Goal: Find specific page/section: Find specific page/section

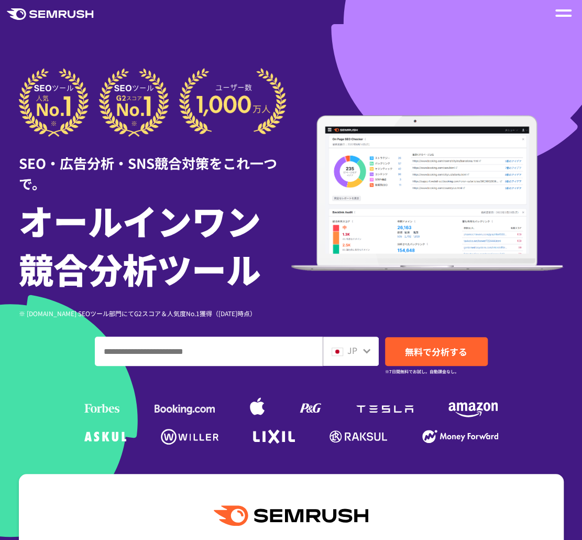
click at [348, 41] on div at bounding box center [291, 302] width 582 height 605
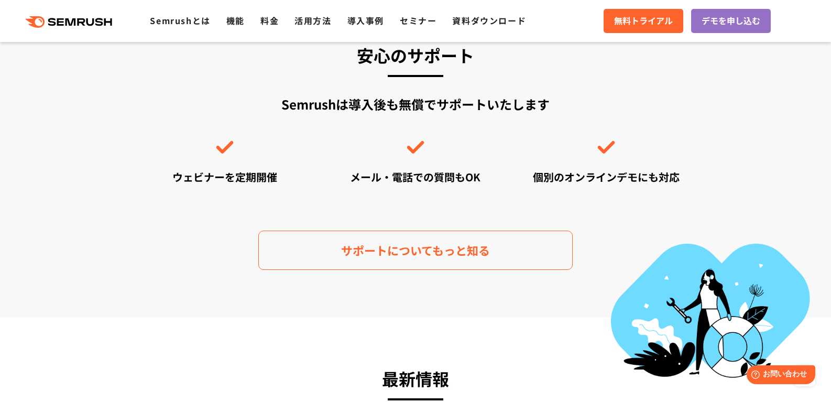
scroll to position [3302, 0]
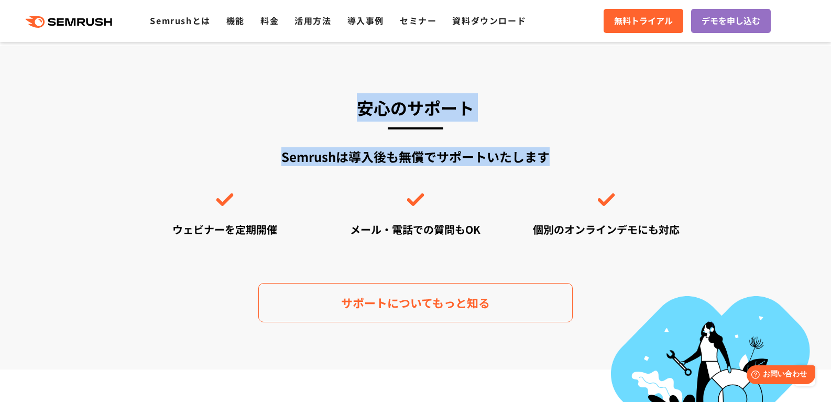
drag, startPoint x: 398, startPoint y: 114, endPoint x: 608, endPoint y: 153, distance: 213.7
click at [608, 153] on div "安心のサポート Semrushは導入後も無償でサポートいたします ウェビナーを定期開催 メール・電話での質問もOK 個別のオンラインデモにも対応 サポートにつ…" at bounding box center [415, 207] width 550 height 229
click at [554, 150] on div "Semrushは導入後も無償でサポートいたします ウェビナーを定期開催 メール・電話での質問もOK 個別のオンラインデモにも対応" at bounding box center [415, 192] width 550 height 90
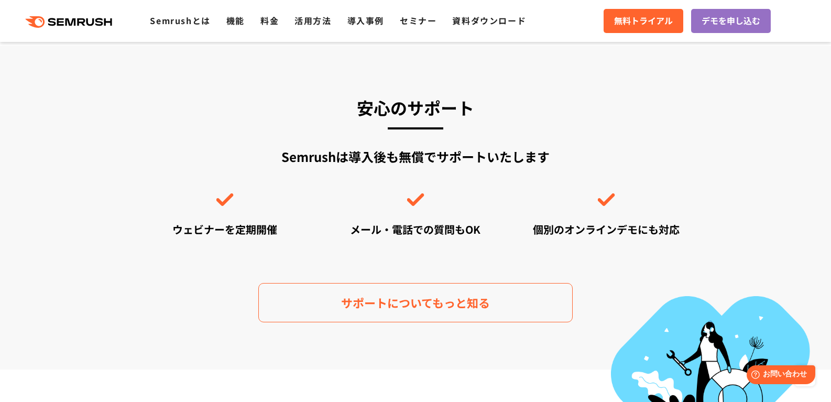
click at [554, 150] on div "Semrushは導入後も無償でサポートいたします ウェビナーを定期開催 メール・電話での質問もOK 個別のオンラインデモにも対応" at bounding box center [415, 192] width 550 height 90
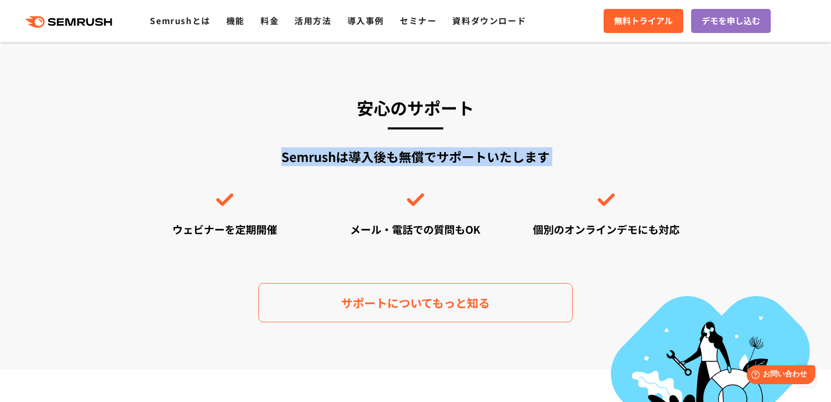
click at [554, 150] on div "Semrushは導入後も無償でサポートいたします ウェビナーを定期開催 メール・電話での質問もOK 個別のオンラインデモにも対応" at bounding box center [415, 192] width 550 height 90
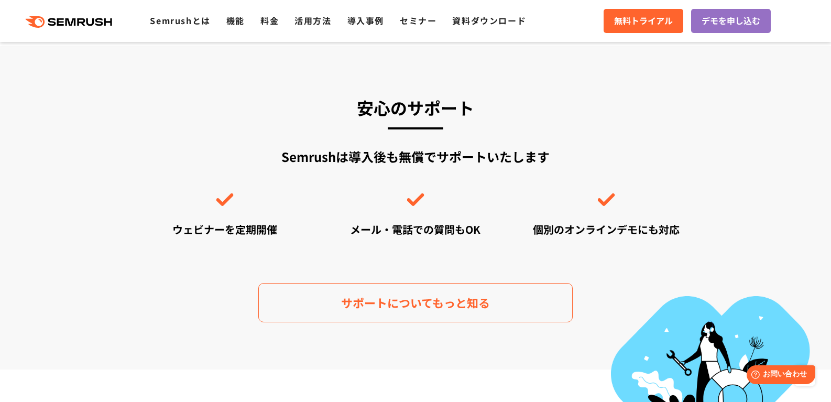
click at [389, 108] on h3 "安心のサポート" at bounding box center [415, 107] width 550 height 28
click at [339, 161] on div "Semrushは導入後も無償でサポートいたします ウェビナーを定期開催 メール・電話での質問もOK 個別のオンラインデモにも対応" at bounding box center [415, 192] width 550 height 90
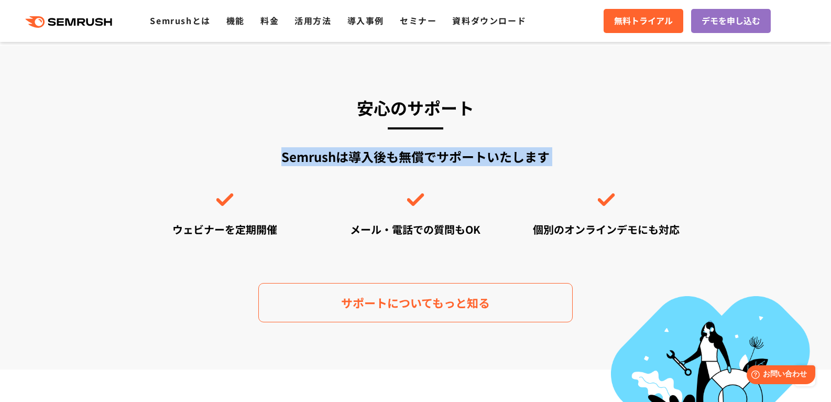
click at [339, 161] on div "Semrushは導入後も無償でサポートいたします ウェビナーを定期開催 メール・電話での質問もOK 個別のオンラインデモにも対応" at bounding box center [415, 192] width 550 height 90
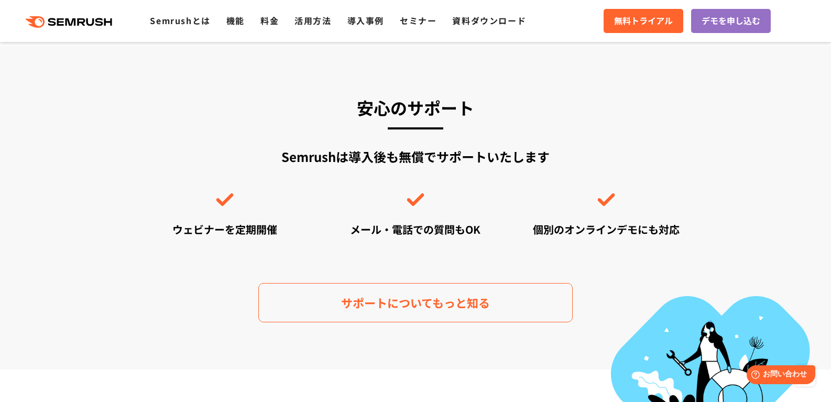
click at [380, 117] on h3 "安心のサポート" at bounding box center [415, 107] width 550 height 28
click at [380, 116] on h3 "安心のサポート" at bounding box center [415, 107] width 550 height 28
click at [417, 164] on div "Semrushは導入後も無償でサポートいたします ウェビナーを定期開催 メール・電話での質問もOK 個別のオンラインデモにも対応" at bounding box center [415, 192] width 550 height 90
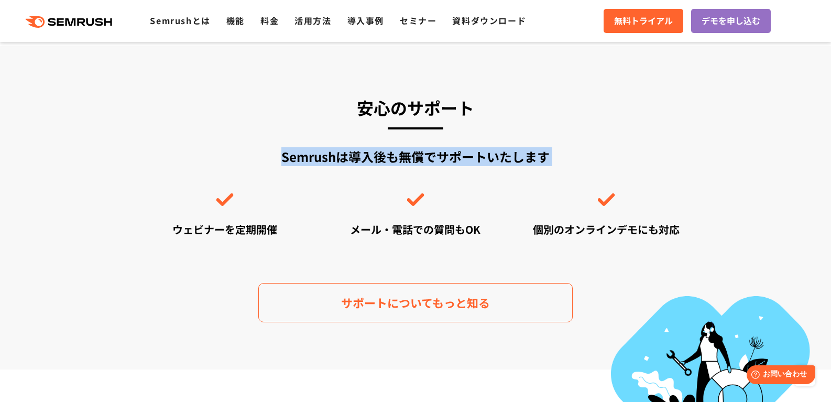
drag, startPoint x: 417, startPoint y: 164, endPoint x: 422, endPoint y: 138, distance: 26.2
click at [417, 164] on div "Semrushは導入後も無償でサポートいたします ウェビナーを定期開催 メール・電話での質問もOK 個別のオンラインデモにも対応" at bounding box center [415, 192] width 550 height 90
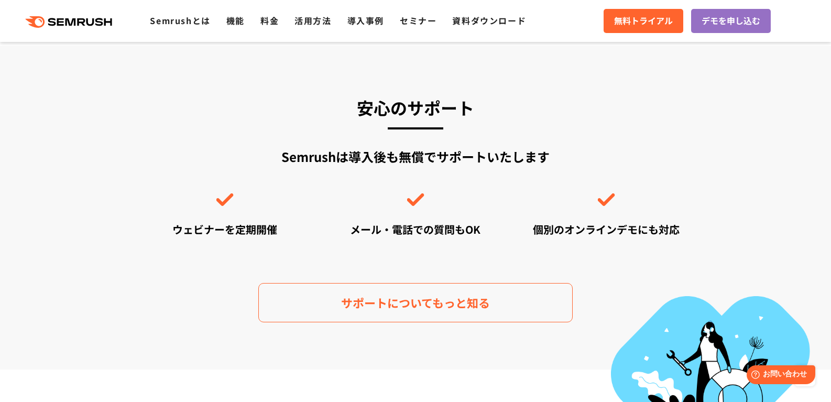
click at [426, 105] on h3 "安心のサポート" at bounding box center [415, 107] width 550 height 28
click at [426, 104] on h3 "安心のサポート" at bounding box center [415, 107] width 550 height 28
click at [424, 104] on h3 "安心のサポート" at bounding box center [415, 107] width 550 height 28
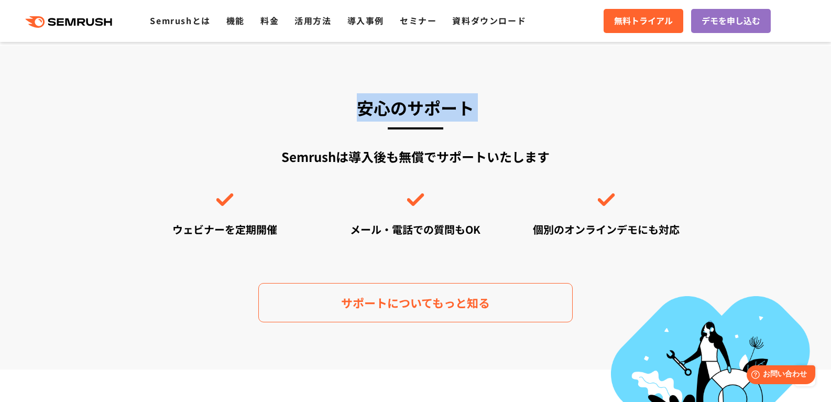
click at [424, 104] on h3 "安心のサポート" at bounding box center [415, 107] width 550 height 28
click at [413, 112] on h3 "安心のサポート" at bounding box center [415, 107] width 550 height 28
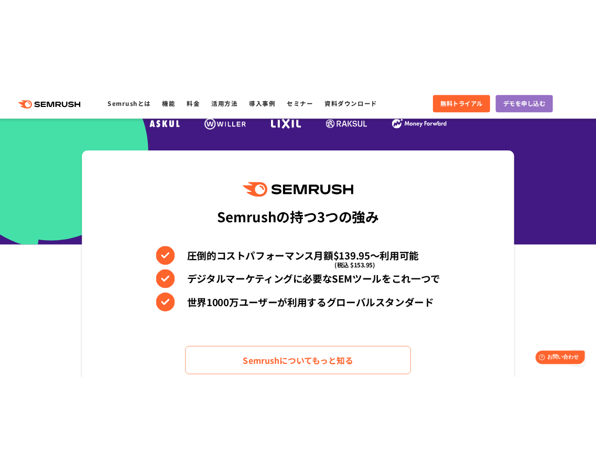
scroll to position [0, 0]
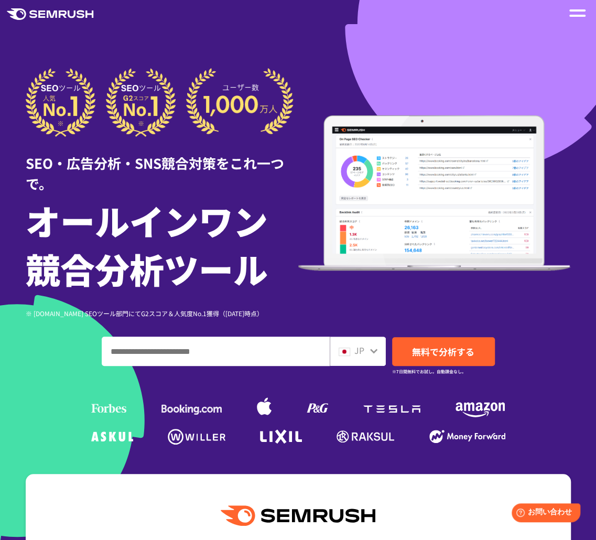
click at [532, 307] on div "SEO・広告分析・SNS競合対策をこれ一つで。 オールインワン 競合分析ツール ※ [DOMAIN_NAME] SEOツール部門にてG2スコア＆人気度No.1…" at bounding box center [298, 193] width 545 height 250
